Goal: Navigation & Orientation: Find specific page/section

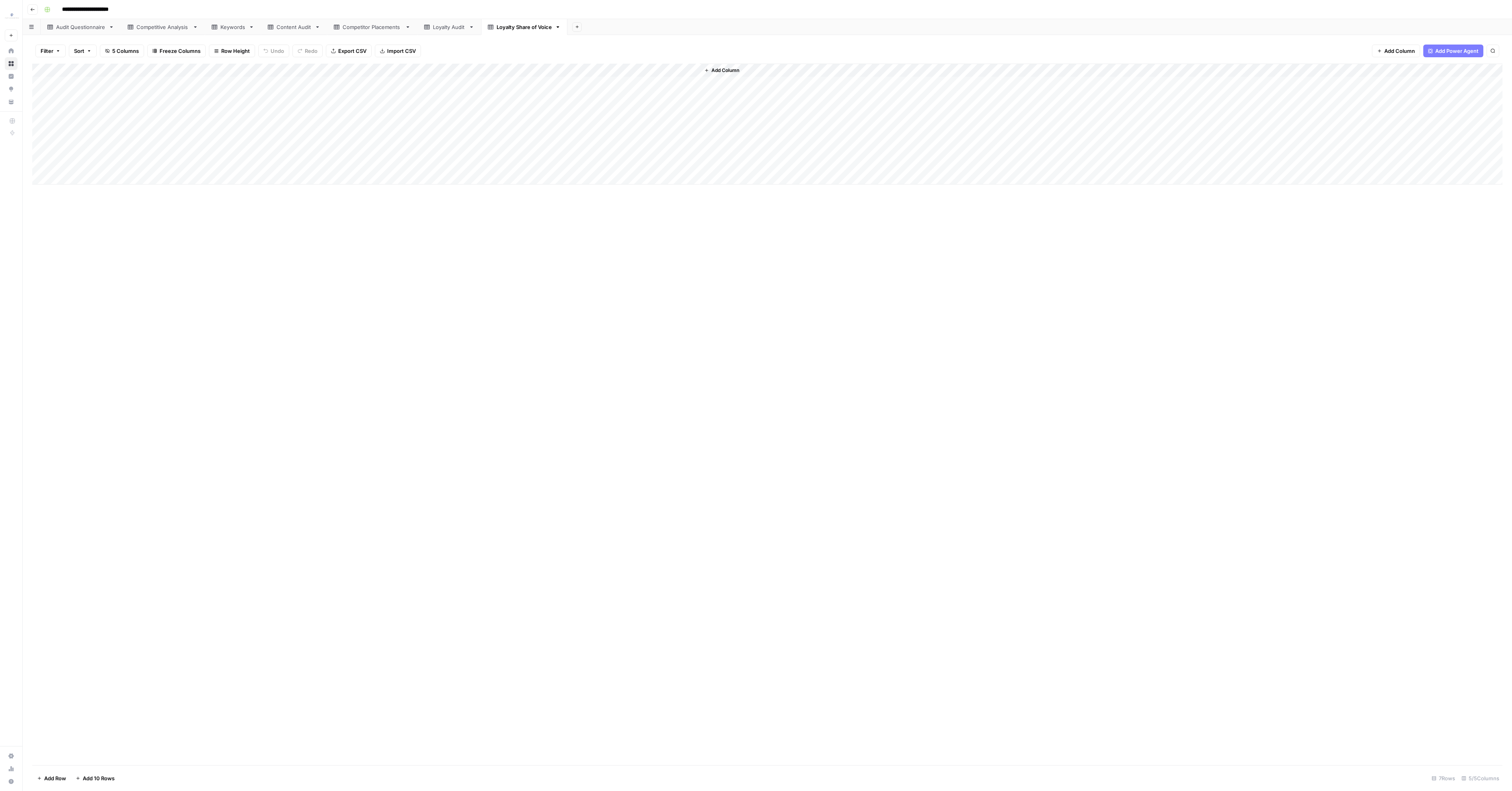
click at [424, 24] on icon at bounding box center [427, 26] width 5 height 4
click at [388, 28] on div "Competitor Placements" at bounding box center [372, 27] width 59 height 8
click at [71, 30] on div "Audit Questionnaire" at bounding box center [80, 27] width 49 height 8
